Goal: Task Accomplishment & Management: Use online tool/utility

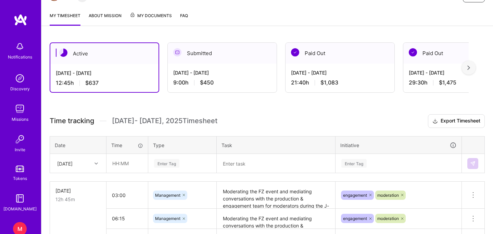
scroll to position [85, 0]
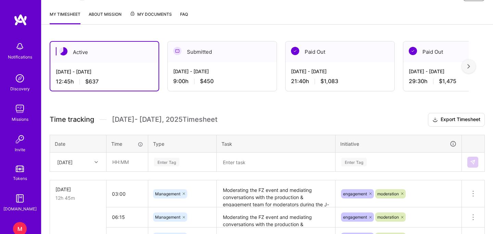
click at [249, 163] on textarea at bounding box center [276, 163] width 117 height 18
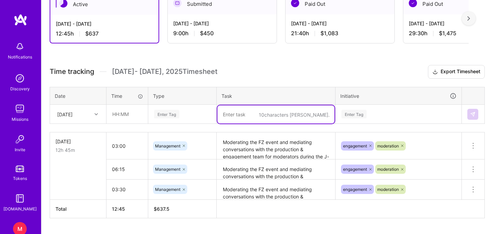
scroll to position [137, 0]
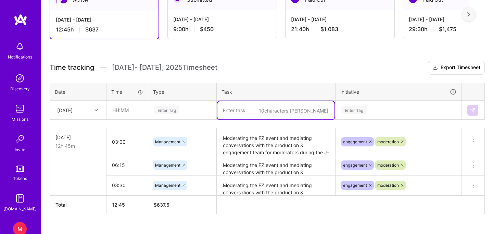
click at [241, 140] on textarea "Moderating the FZ event and mediating conversations with the production & engag…" at bounding box center [276, 142] width 117 height 26
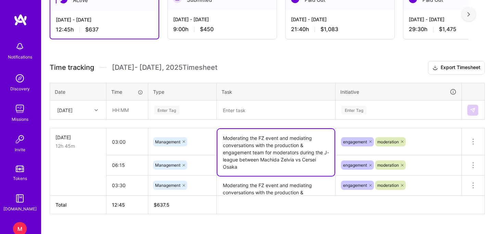
click at [241, 140] on textarea "Moderating the FZ event and mediating conversations with the production & engag…" at bounding box center [276, 152] width 117 height 47
click at [236, 108] on textarea at bounding box center [276, 110] width 117 height 18
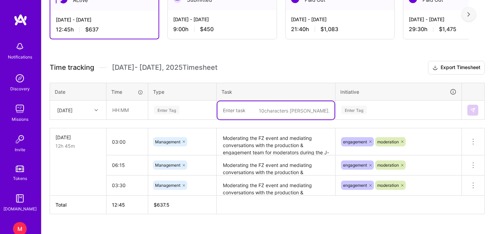
paste textarea "Moderating the FZ event and mediating conversations with the production & engag…"
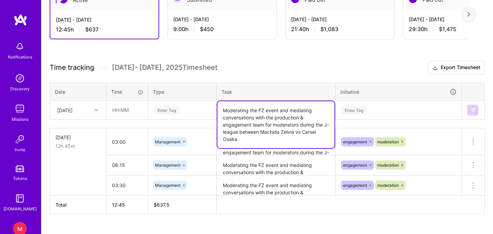
drag, startPoint x: 243, startPoint y: 138, endPoint x: 224, endPoint y: 132, distance: 19.8
click at [224, 132] on textarea "Moderating the FZ event and mediating conversations with the production & engag…" at bounding box center [276, 124] width 117 height 47
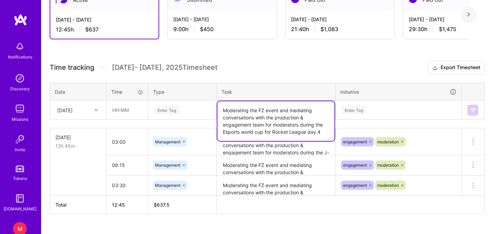
type textarea "Moderating the FZ event and mediating conversations with the production & engag…"
click at [128, 118] on input "text" at bounding box center [127, 110] width 41 height 18
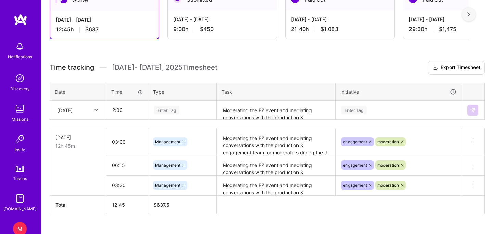
type input "02:00"
click at [158, 112] on div "Enter Tag" at bounding box center [166, 110] width 25 height 11
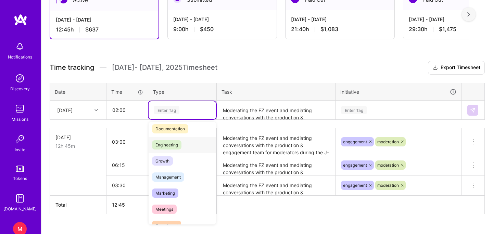
scroll to position [46, 0]
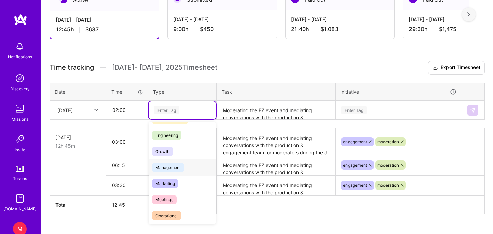
click at [170, 165] on span "Management" at bounding box center [168, 167] width 32 height 9
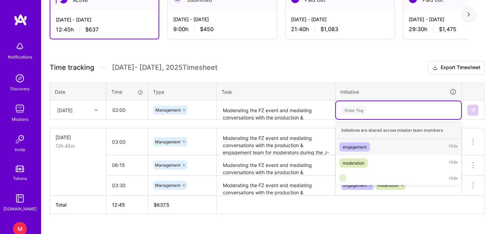
click at [379, 104] on div "Enter Tag" at bounding box center [398, 110] width 125 height 18
click at [356, 139] on div "engagement Hide" at bounding box center [398, 147] width 125 height 16
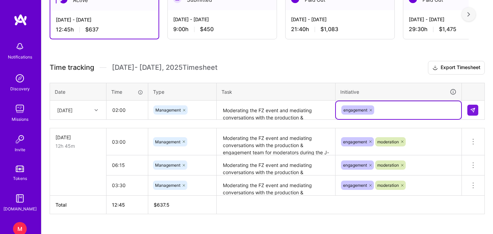
click at [390, 110] on div "engagement" at bounding box center [399, 110] width 116 height 11
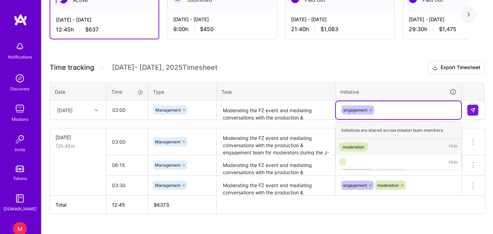
click at [358, 151] on span "moderation" at bounding box center [354, 147] width 28 height 9
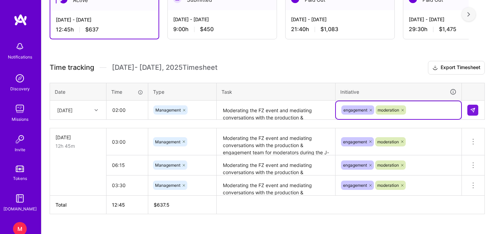
click at [88, 111] on div "[DATE]" at bounding box center [73, 110] width 38 height 11
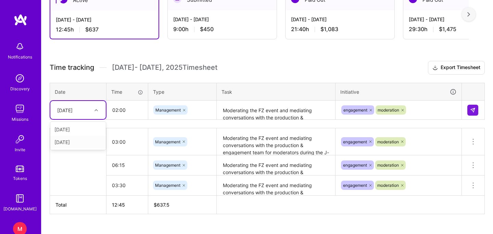
click at [81, 142] on div "[DATE]" at bounding box center [78, 142] width 56 height 13
click at [470, 110] on img at bounding box center [472, 110] width 5 height 5
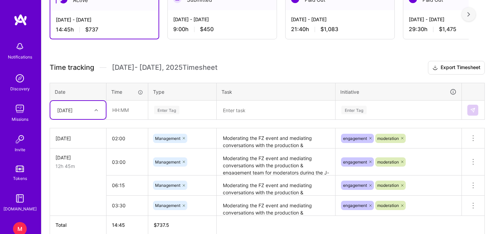
click at [244, 173] on textarea "Moderating the FZ event and mediating conversations with the production & engag…" at bounding box center [276, 162] width 117 height 26
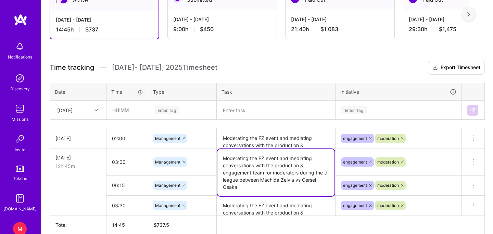
click at [244, 173] on textarea "Moderating the FZ event and mediating conversations with the production & engag…" at bounding box center [276, 172] width 117 height 47
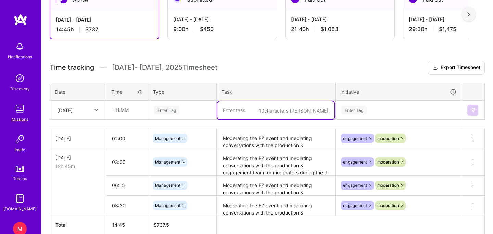
click at [239, 109] on textarea at bounding box center [276, 110] width 117 height 18
paste textarea "Moderating the FZ event and mediating conversations with the production & engag…"
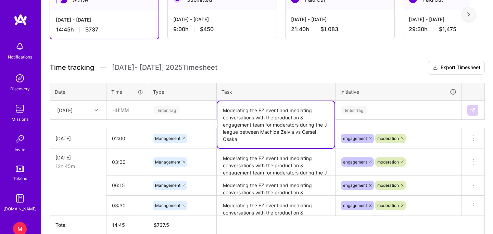
drag, startPoint x: 242, startPoint y: 140, endPoint x: 216, endPoint y: 130, distance: 27.8
click at [216, 130] on div "Time tracking [DATE] - [DATE] Timesheet Export Timesheet Date Time Type Task In…" at bounding box center [268, 148] width 436 height 174
type textarea "Moderating the FZ event and mediating conversations with the production & engag…"
click at [124, 107] on input "text" at bounding box center [127, 110] width 41 height 18
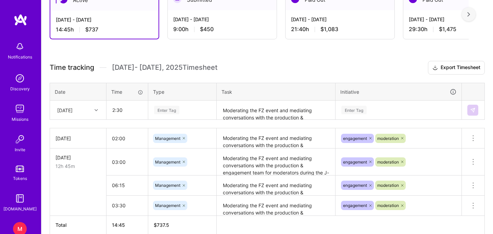
type input "02:30"
click at [161, 107] on div "Enter Tag" at bounding box center [166, 110] width 25 height 11
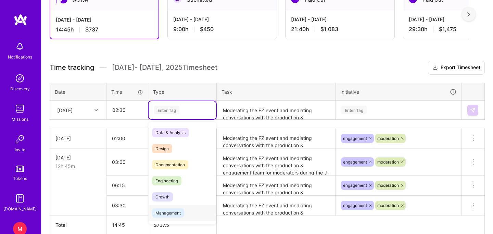
scroll to position [39, 0]
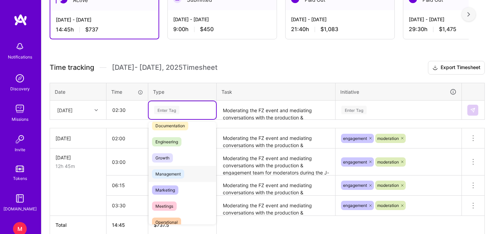
click at [171, 176] on span "Management" at bounding box center [168, 174] width 32 height 9
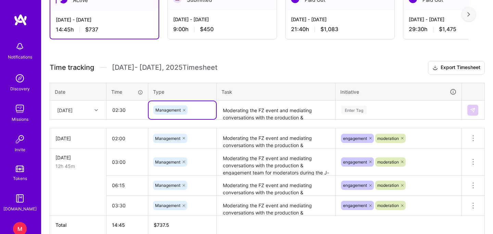
click at [377, 109] on div "Enter Tag" at bounding box center [399, 110] width 116 height 9
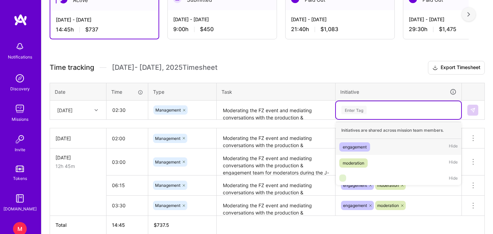
click at [361, 150] on div "engagement" at bounding box center [355, 147] width 24 height 7
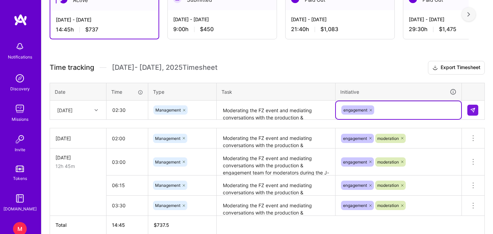
click at [391, 105] on div "engagement" at bounding box center [399, 110] width 116 height 11
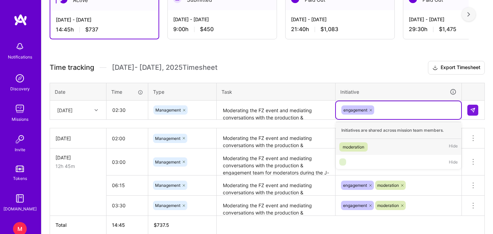
click at [358, 147] on div "moderation" at bounding box center [354, 147] width 22 height 7
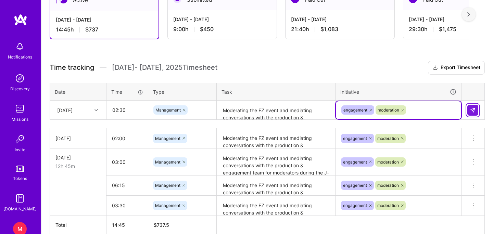
click at [474, 111] on img at bounding box center [472, 110] width 5 height 5
